Goal: Task Accomplishment & Management: Complete application form

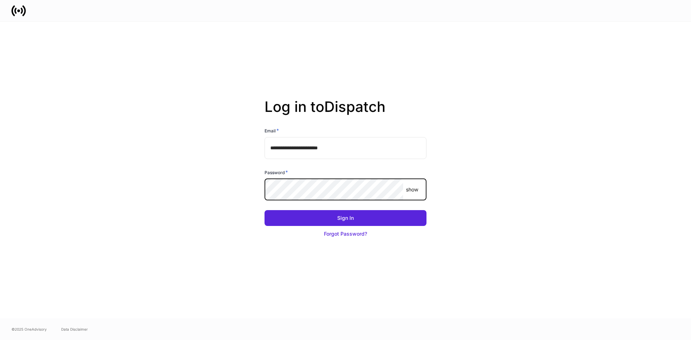
click at [264, 210] on button "Sign In" at bounding box center [345, 218] width 162 height 16
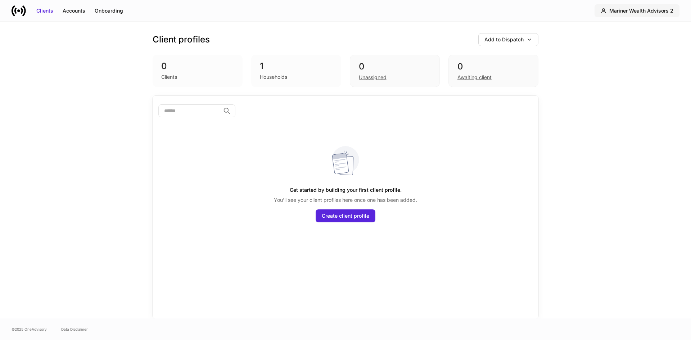
click at [646, 7] on div "Mariner Wealth Advisors 2" at bounding box center [641, 10] width 64 height 7
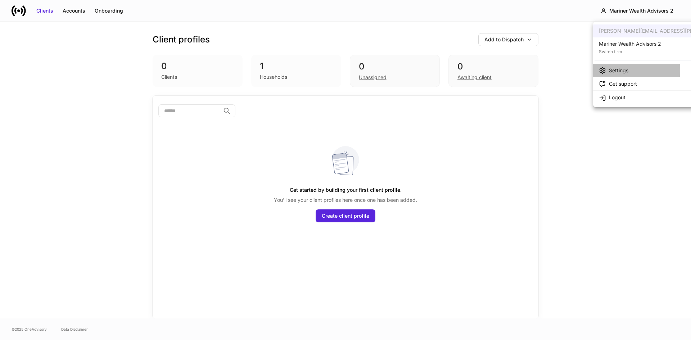
click at [617, 70] on div "Settings" at bounding box center [618, 70] width 19 height 7
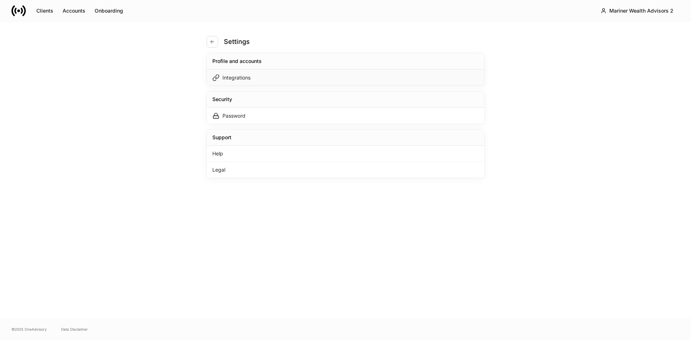
click at [249, 75] on div "Integrations" at bounding box center [236, 77] width 28 height 7
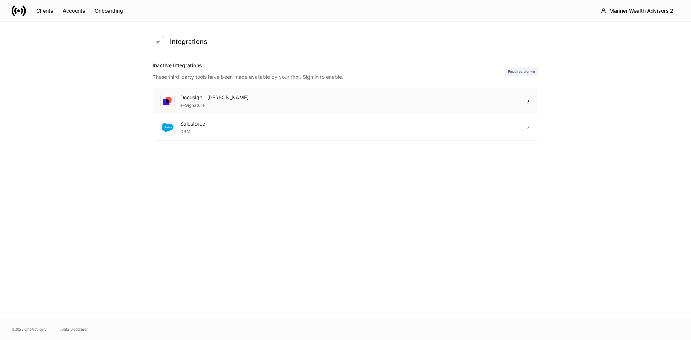
click at [459, 98] on div "Docusign - Schwab e-Signature" at bounding box center [345, 101] width 385 height 26
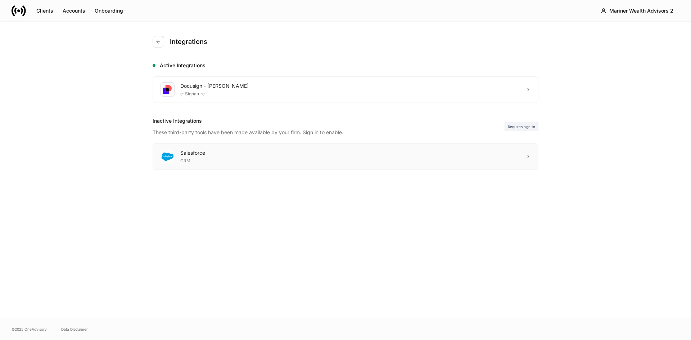
click at [518, 157] on div "Salesforce CRM" at bounding box center [345, 157] width 385 height 26
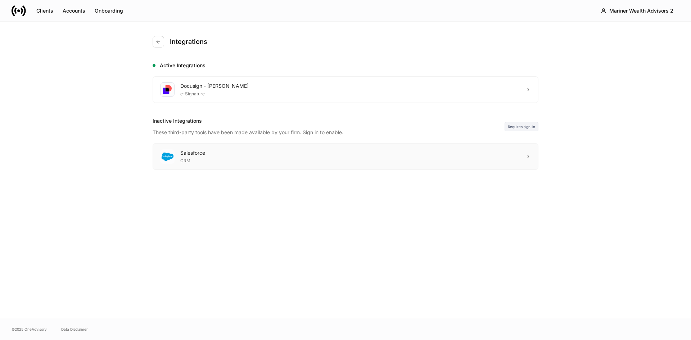
click at [524, 158] on div "Salesforce CRM" at bounding box center [345, 157] width 385 height 26
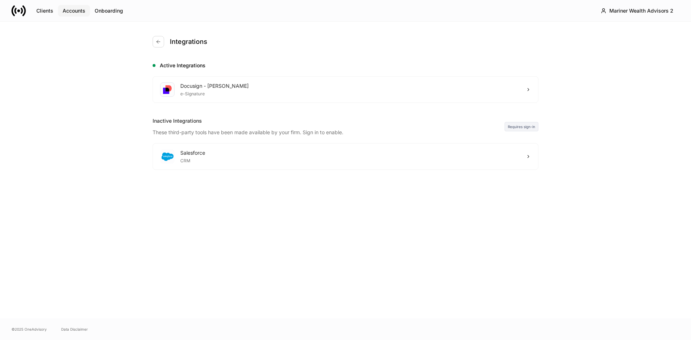
click at [71, 8] on div "Accounts" at bounding box center [74, 10] width 23 height 7
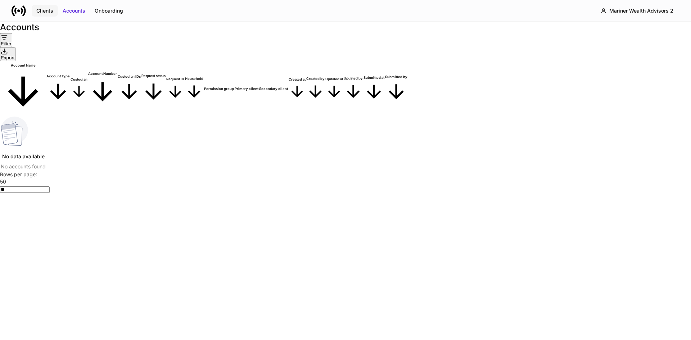
click at [46, 10] on div "Clients" at bounding box center [44, 10] width 17 height 7
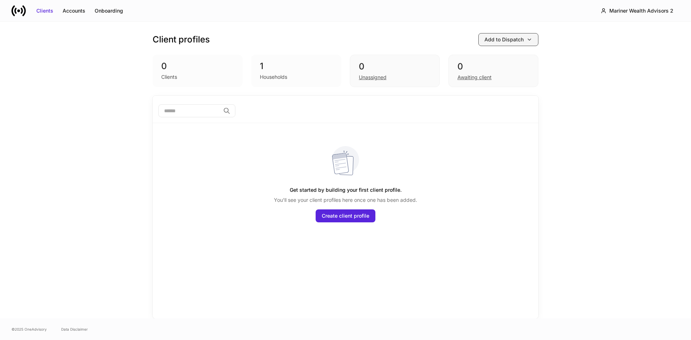
click at [536, 40] on button "Add to Dispatch" at bounding box center [508, 39] width 60 height 13
click at [432, 36] on div at bounding box center [345, 170] width 691 height 340
click at [656, 14] on div "Mariner Wealth Advisors 2" at bounding box center [641, 10] width 64 height 7
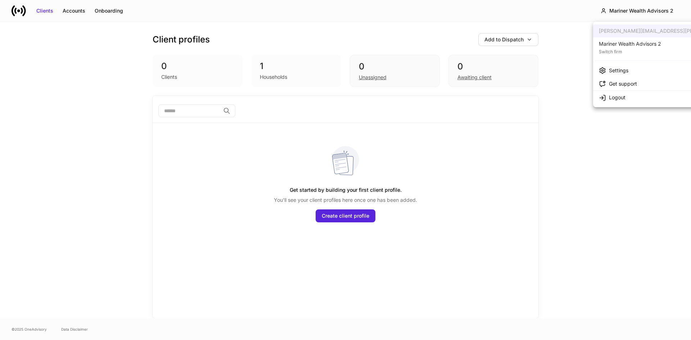
click at [621, 49] on div "Switch firm" at bounding box center [630, 50] width 62 height 7
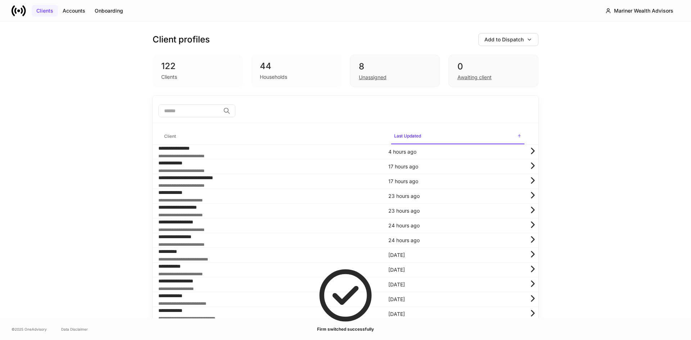
click at [48, 11] on div "Clients" at bounding box center [44, 10] width 17 height 7
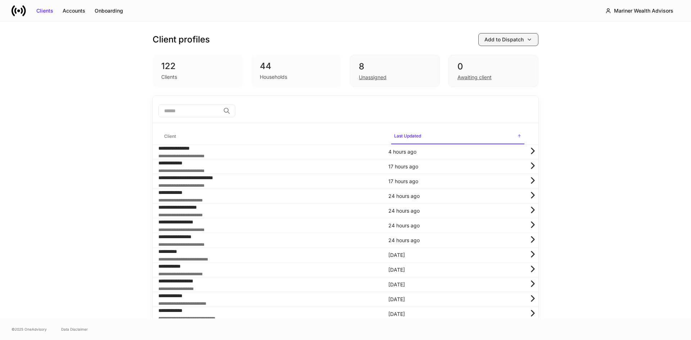
click at [506, 38] on div "Add to Dispatch" at bounding box center [503, 39] width 39 height 7
click at [592, 51] on div at bounding box center [345, 170] width 691 height 340
click at [71, 12] on div "Accounts" at bounding box center [74, 10] width 23 height 7
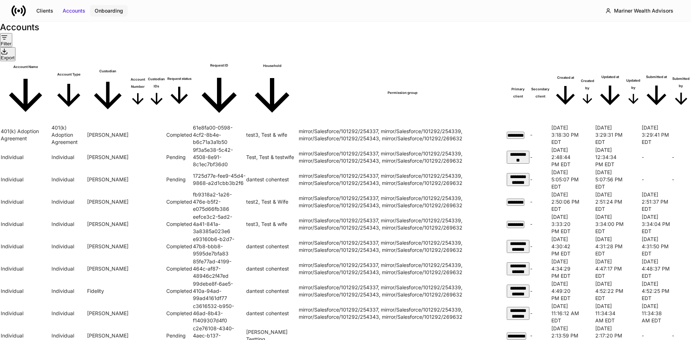
click at [112, 9] on div "Onboarding" at bounding box center [109, 10] width 28 height 7
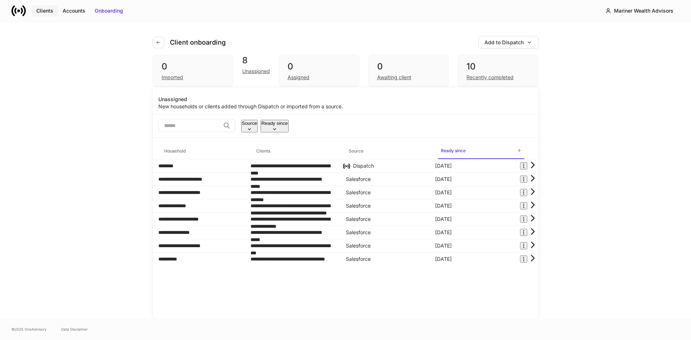
click at [39, 13] on div "Clients" at bounding box center [44, 10] width 17 height 7
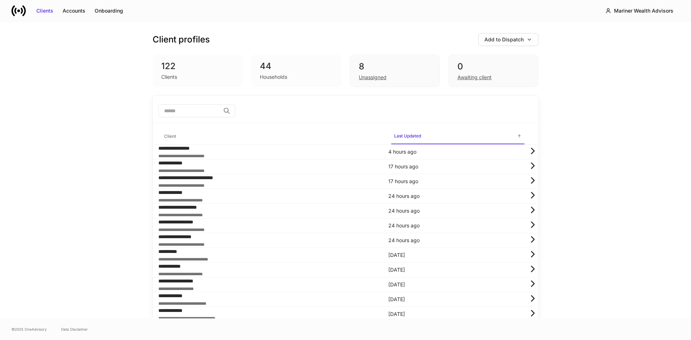
click at [19, 13] on icon at bounding box center [19, 11] width 14 height 14
click at [195, 70] on div "122" at bounding box center [197, 66] width 73 height 12
click at [164, 69] on div "122" at bounding box center [197, 66] width 73 height 12
click at [273, 76] on div "Households" at bounding box center [273, 76] width 27 height 7
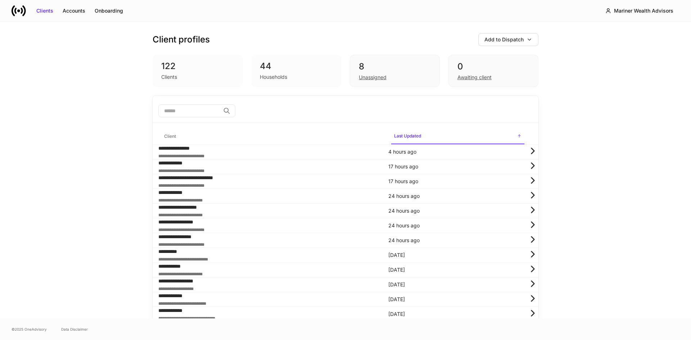
click at [255, 62] on div "44 Households" at bounding box center [296, 71] width 90 height 32
click at [616, 13] on div "Mariner Wealth Advisors" at bounding box center [643, 10] width 59 height 7
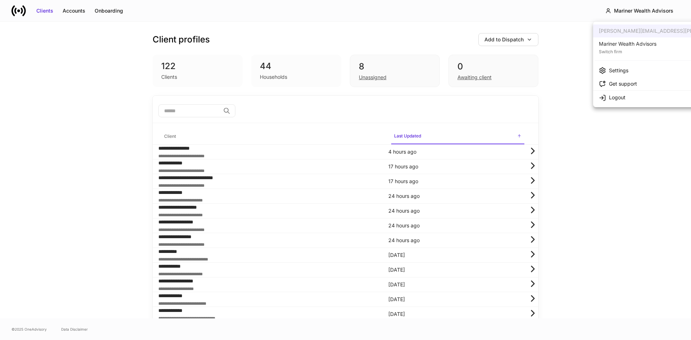
click at [554, 37] on div at bounding box center [345, 170] width 691 height 340
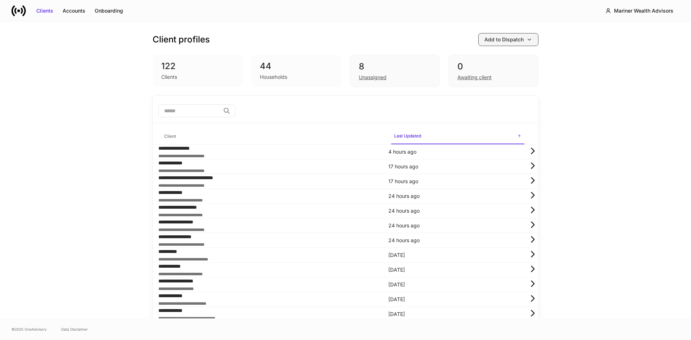
click at [526, 42] on icon "button" at bounding box center [529, 40] width 6 height 6
click at [487, 60] on div "Add clients manually" at bounding box center [489, 59] width 49 height 7
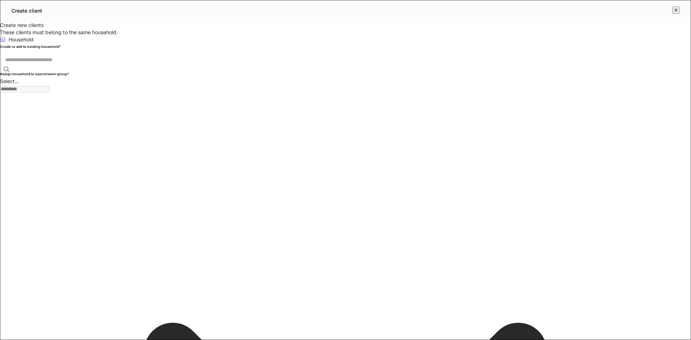
click at [10, 73] on icon at bounding box center [6, 69] width 7 height 7
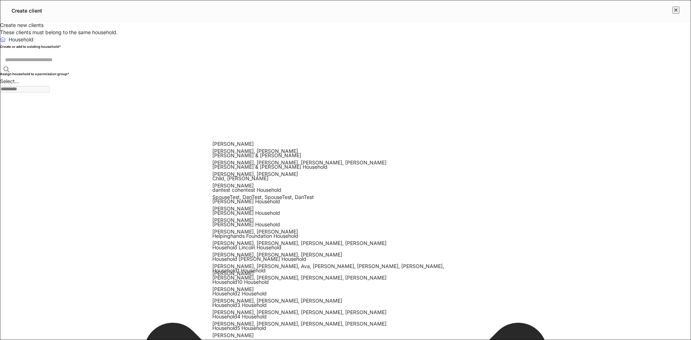
click at [385, 69] on input "text" at bounding box center [348, 59] width 696 height 19
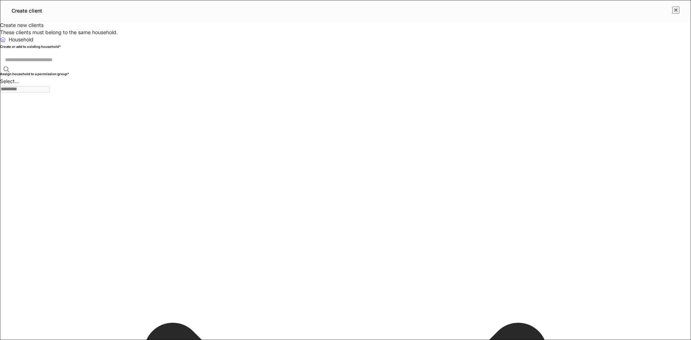
click at [360, 36] on div "Create new clients These clients must belong to the same household." at bounding box center [345, 29] width 691 height 14
click at [276, 69] on input "text" at bounding box center [348, 59] width 696 height 19
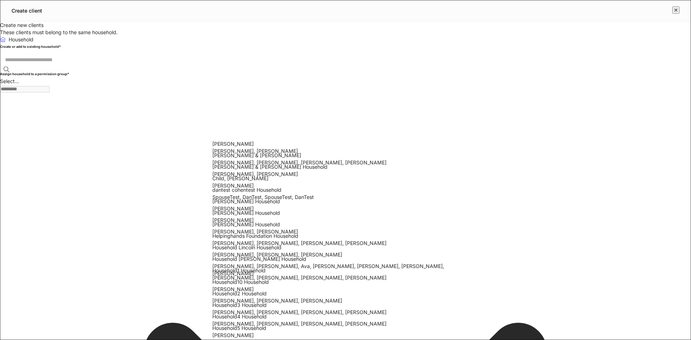
click at [61, 50] on h6 "Create or add to existing household *" at bounding box center [30, 46] width 61 height 7
click at [61, 50] on div "Create or add to existing household *" at bounding box center [30, 46] width 61 height 7
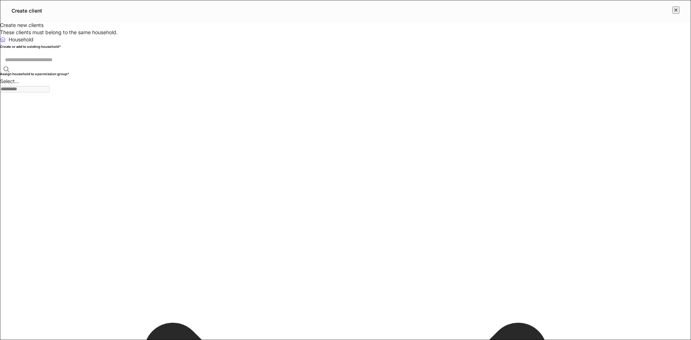
click at [458, 36] on div "These clients must belong to the same household." at bounding box center [345, 32] width 691 height 7
click at [283, 69] on input "text" at bounding box center [348, 59] width 696 height 19
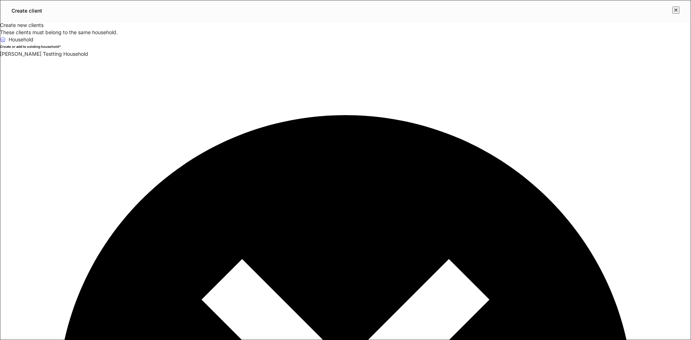
type input "***"
type input "****"
type input "**********"
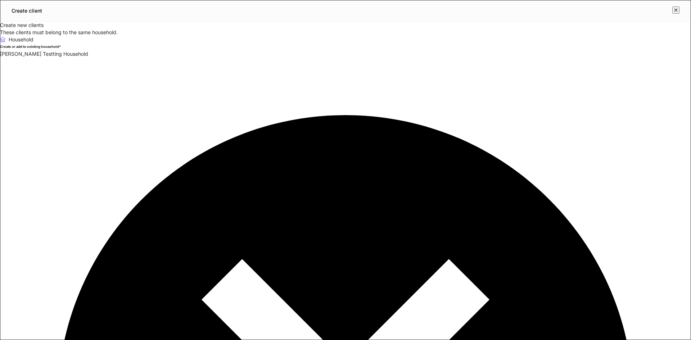
scroll to position [114, 0]
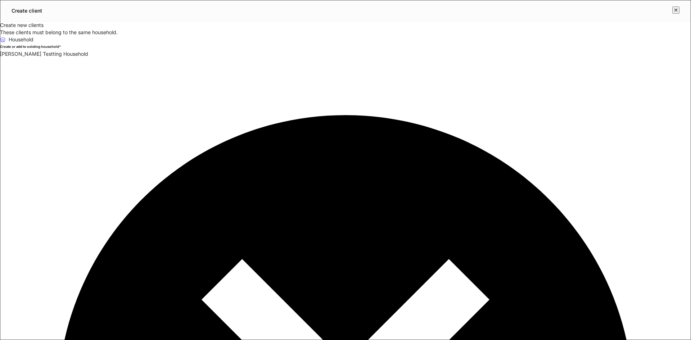
type input "*"
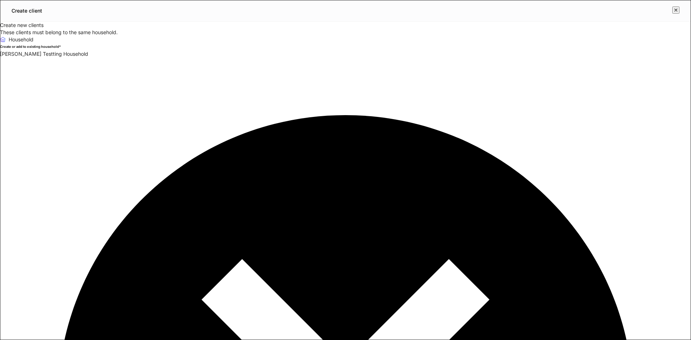
type input "****"
type input "**********"
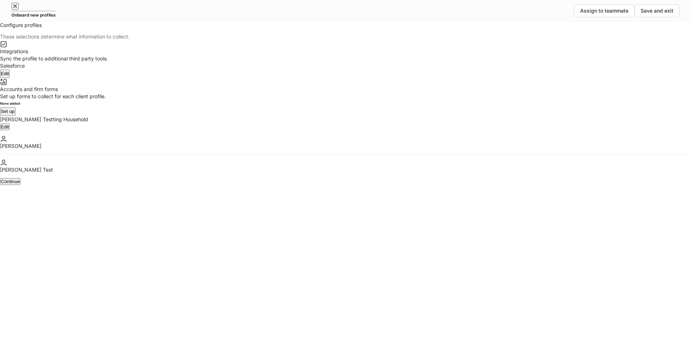
click at [270, 62] on div "Sync the profile to additional third party tools." at bounding box center [345, 58] width 691 height 7
click at [9, 77] on div "Edit" at bounding box center [5, 73] width 8 height 7
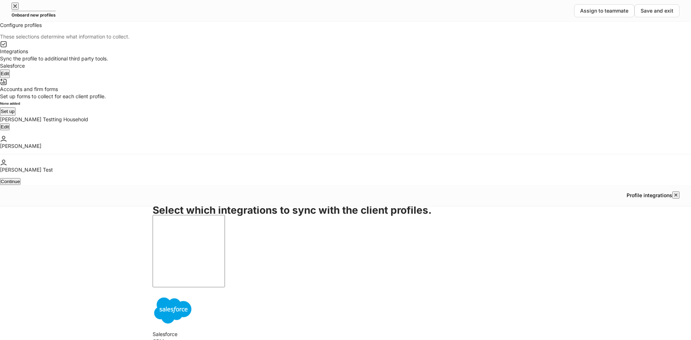
click at [291, 286] on div at bounding box center [346, 306] width 386 height 40
